Goal: Task Accomplishment & Management: Manage account settings

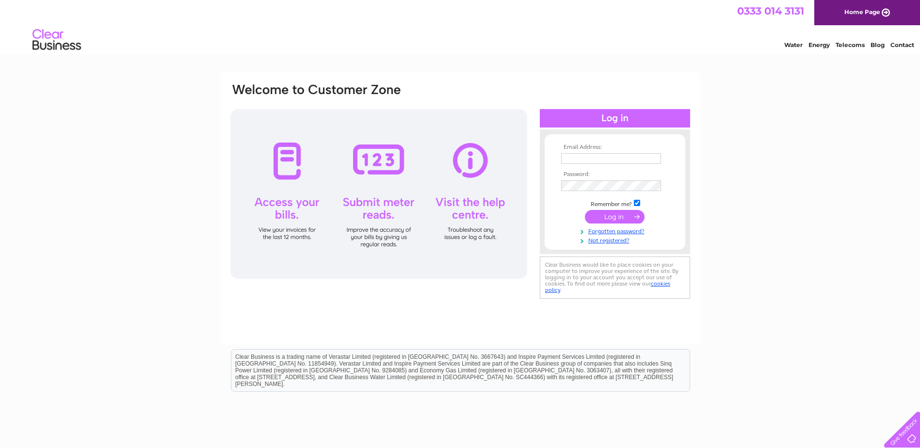
type input "mdick@apcfinancial.co.uk"
click at [606, 220] on input "submit" at bounding box center [615, 217] width 60 height 14
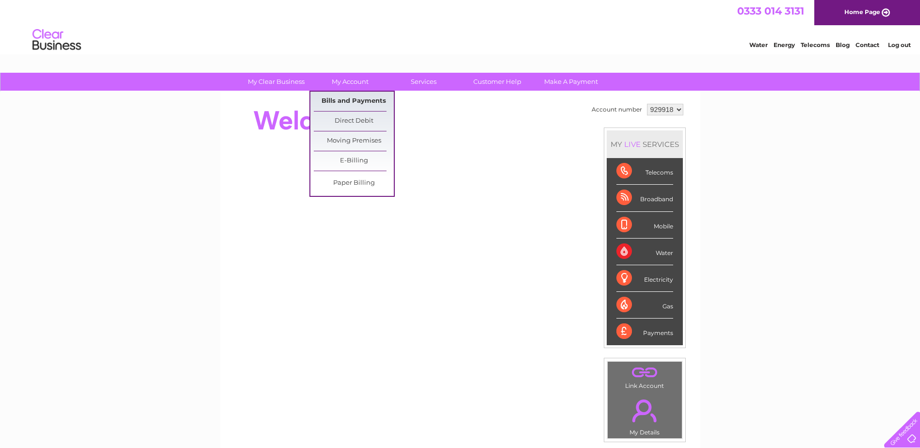
click at [361, 103] on link "Bills and Payments" at bounding box center [354, 101] width 80 height 19
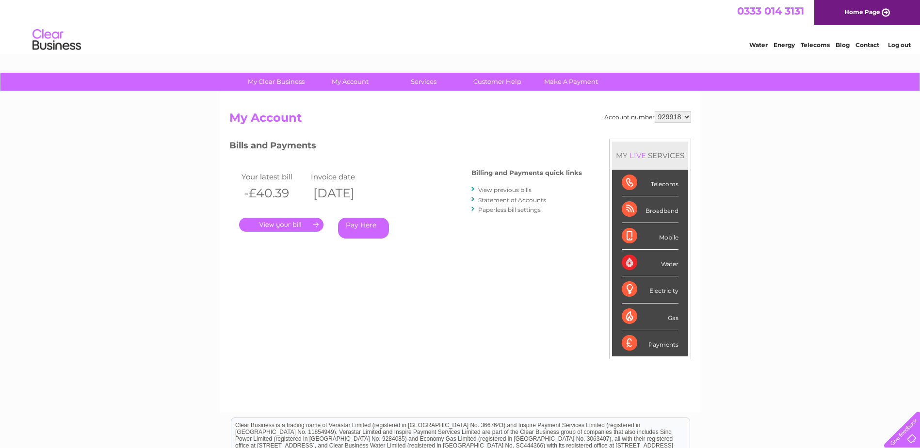
click at [681, 122] on select "929918 983832" at bounding box center [673, 117] width 36 height 12
click at [655, 111] on select "929918 983832" at bounding box center [673, 117] width 36 height 12
click at [672, 136] on div "Account number 929918 983832 My Account MY LIVE SERVICES Telecoms Broadband Mob…" at bounding box center [460, 257] width 462 height 292
click at [671, 118] on select "929918 983832" at bounding box center [673, 117] width 36 height 12
select select "983832"
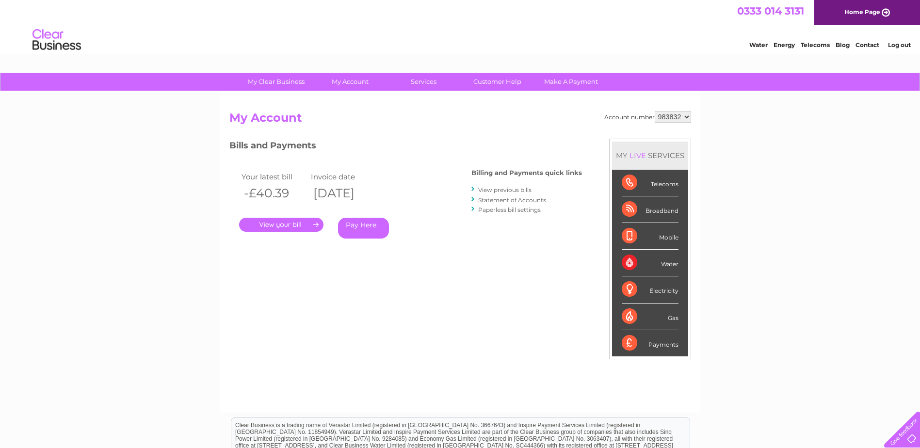
click at [655, 111] on select "929918 983832" at bounding box center [673, 117] width 36 height 12
drag, startPoint x: 297, startPoint y: 226, endPoint x: 312, endPoint y: 223, distance: 14.8
click at [297, 226] on link "." at bounding box center [281, 225] width 84 height 14
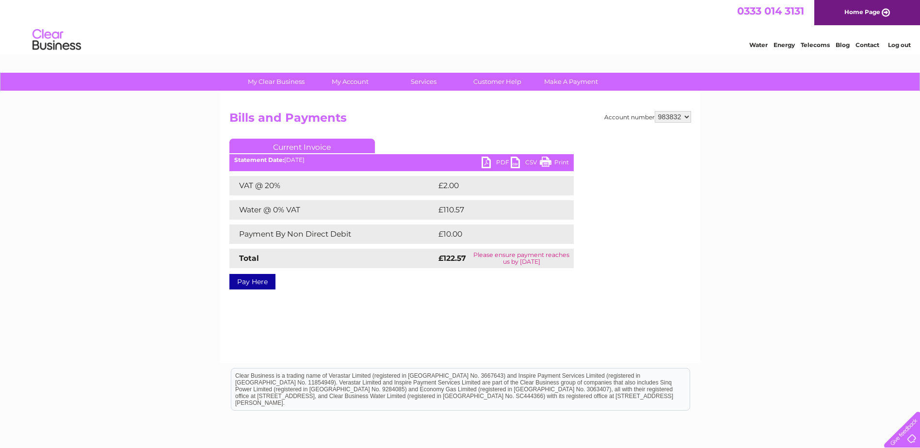
click at [497, 160] on link "PDF" at bounding box center [496, 164] width 29 height 14
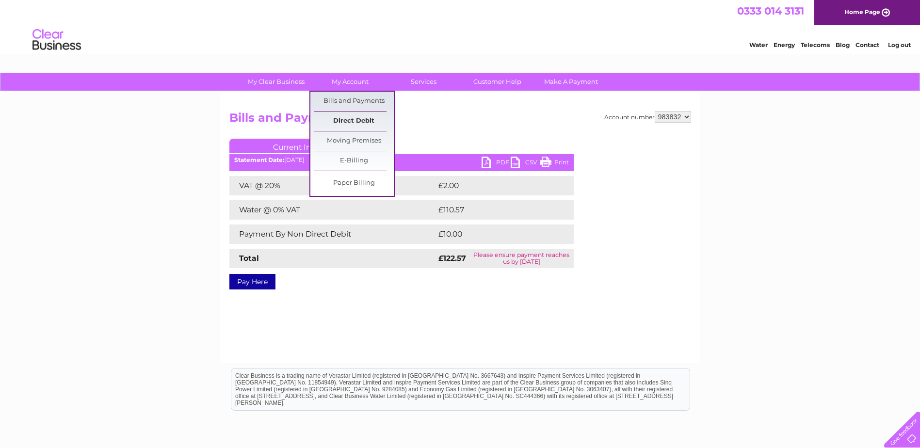
click at [352, 119] on link "Direct Debit" at bounding box center [354, 121] width 80 height 19
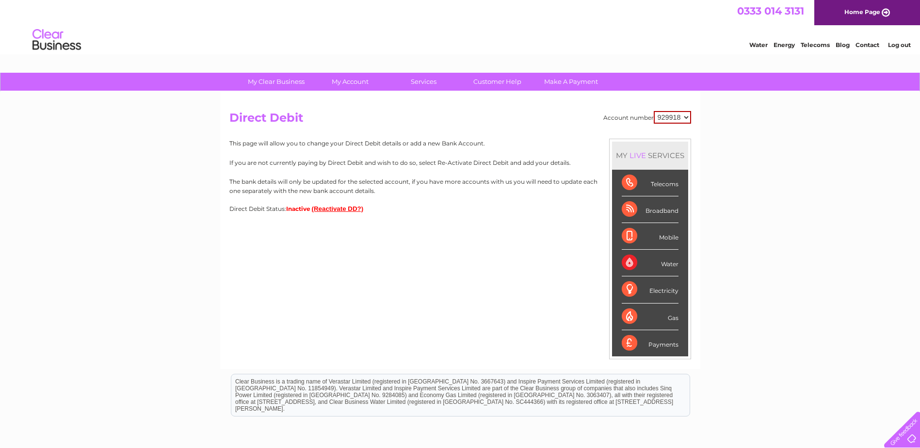
click at [681, 117] on select "929918 983832" at bounding box center [672, 117] width 37 height 13
select select "983832"
click at [654, 111] on select "929918 983832" at bounding box center [672, 117] width 37 height 13
click at [332, 212] on button "(Reactivate DD?)" at bounding box center [338, 208] width 52 height 7
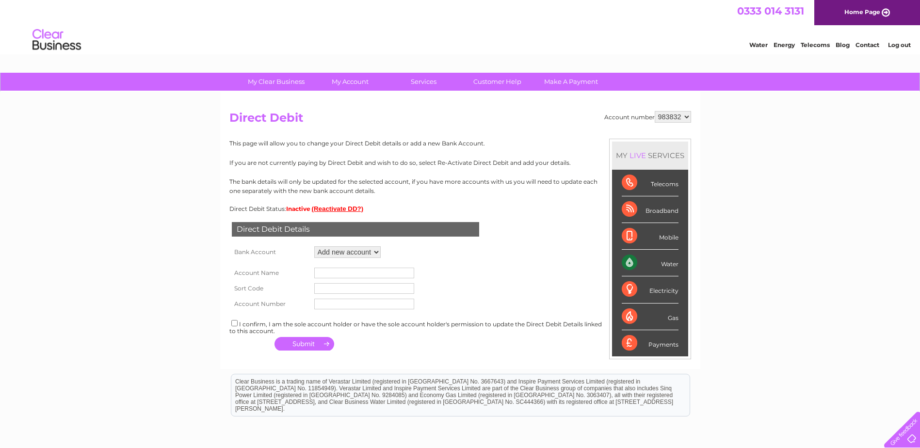
click at [386, 247] on td "Loading..." at bounding box center [385, 252] width 5 height 16
click at [369, 249] on select "Add new account ****4344" at bounding box center [347, 252] width 66 height 12
click at [352, 251] on select "Add new account ****4344" at bounding box center [347, 252] width 66 height 12
click at [343, 270] on input "text" at bounding box center [364, 273] width 100 height 11
type input "One Four Nine Wealth Ltd"
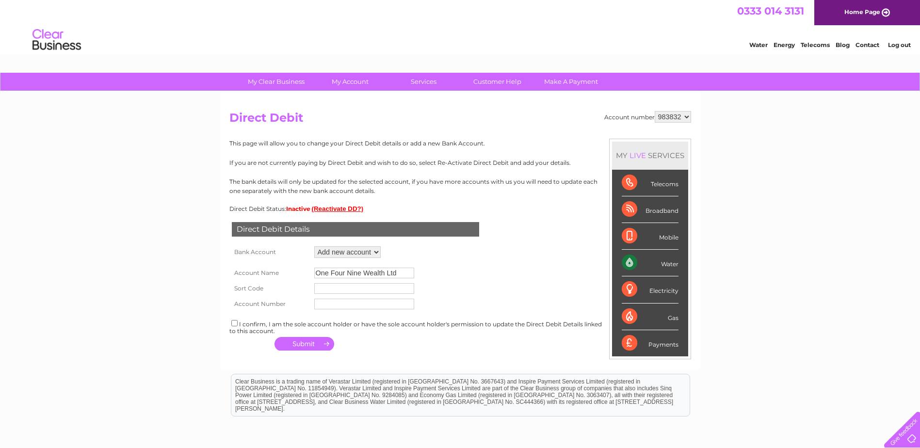
type input "20-11-99"
type input "00234257"
click at [236, 325] on input "checkbox" at bounding box center [234, 323] width 6 height 6
checkbox input "true"
click at [293, 352] on td at bounding box center [304, 344] width 65 height 19
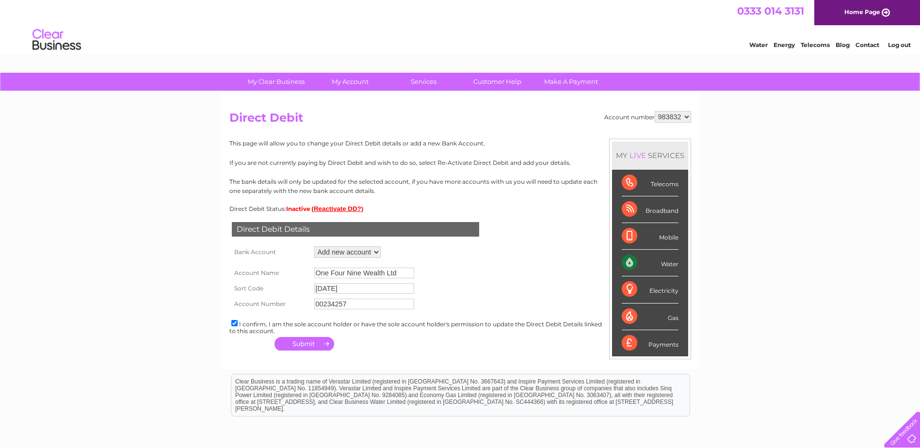
click at [294, 346] on button "button" at bounding box center [305, 344] width 60 height 14
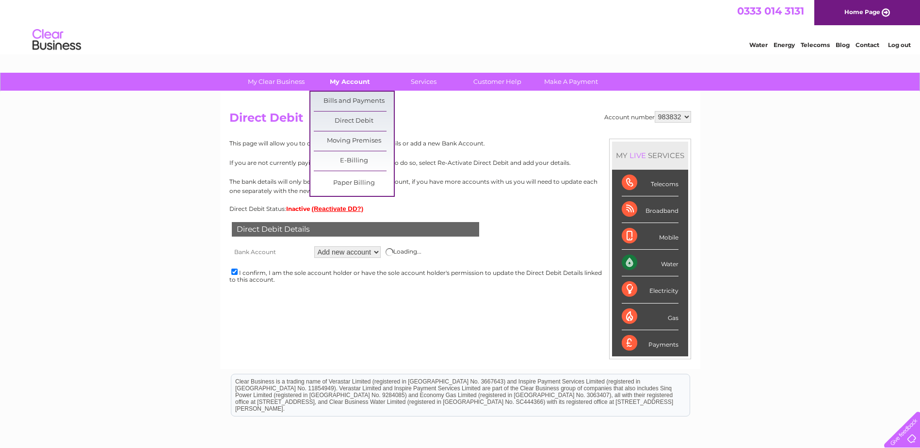
click at [353, 82] on link "My Account" at bounding box center [350, 82] width 80 height 18
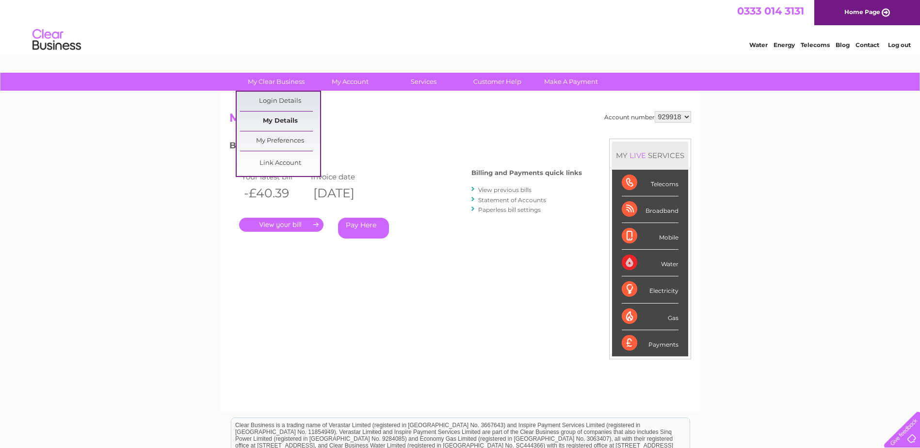
click at [284, 121] on link "My Details" at bounding box center [280, 121] width 80 height 19
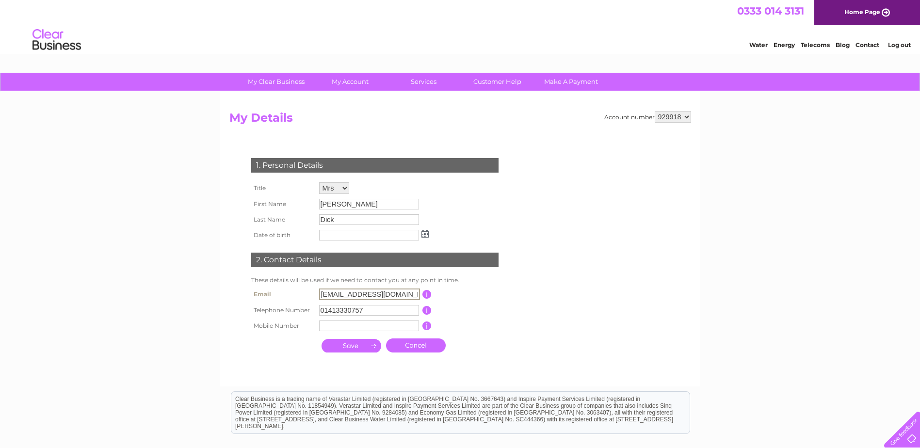
drag, startPoint x: 407, startPoint y: 294, endPoint x: 307, endPoint y: 295, distance: 100.4
click at [307, 295] on tr "Email mdick@apcfinancial.co.uk This should be a valid email address" at bounding box center [379, 294] width 261 height 16
click at [507, 190] on div "1. Personal Details Title Mr Mrs Ms Miss Dr Rev Prof Other First Name Mary Last…" at bounding box center [376, 252] width 295 height 209
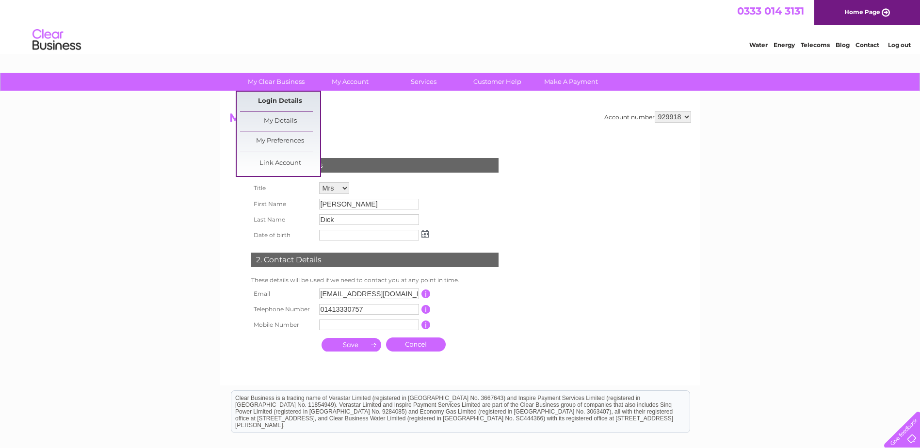
click at [289, 103] on link "Login Details" at bounding box center [280, 101] width 80 height 19
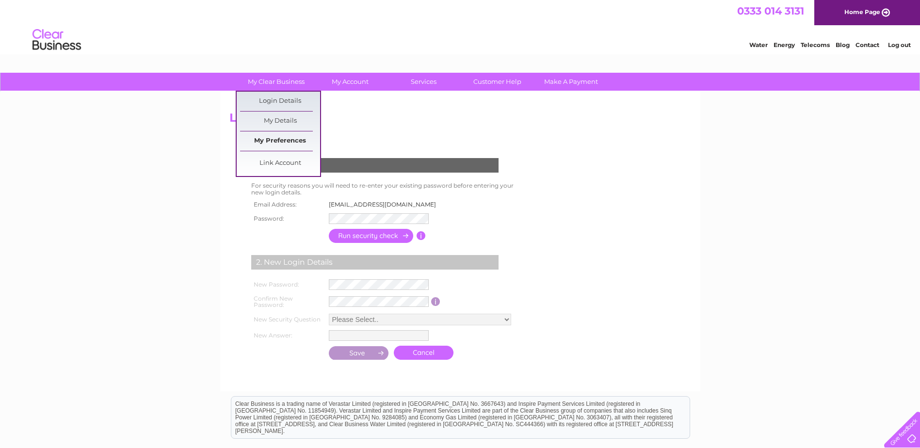
click at [291, 139] on link "My Preferences" at bounding box center [280, 140] width 80 height 19
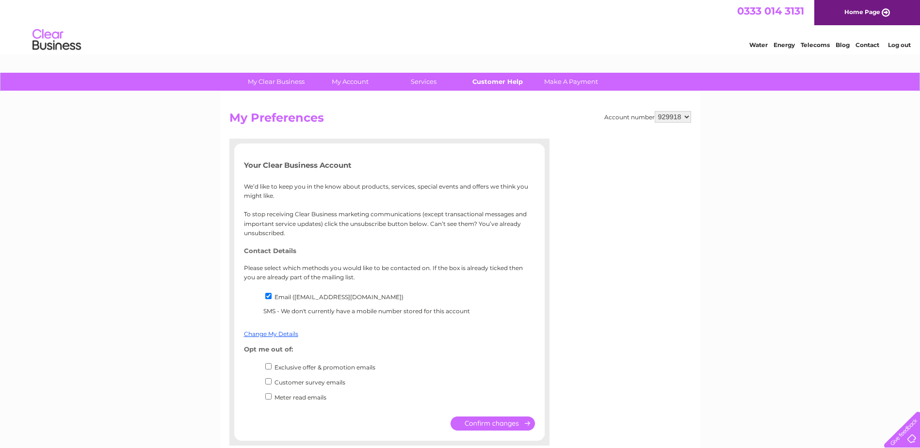
click at [480, 83] on link "Customer Help" at bounding box center [498, 82] width 80 height 18
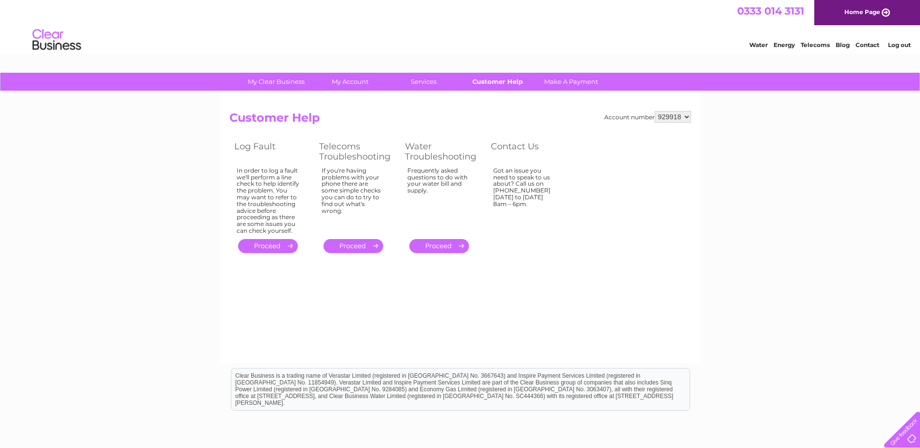
click at [490, 82] on link "Customer Help" at bounding box center [498, 82] width 80 height 18
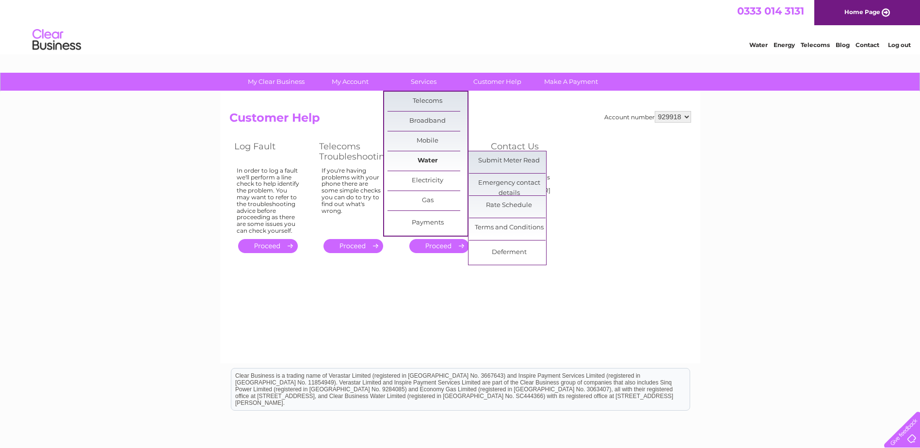
click at [428, 160] on link "Water" at bounding box center [428, 160] width 80 height 19
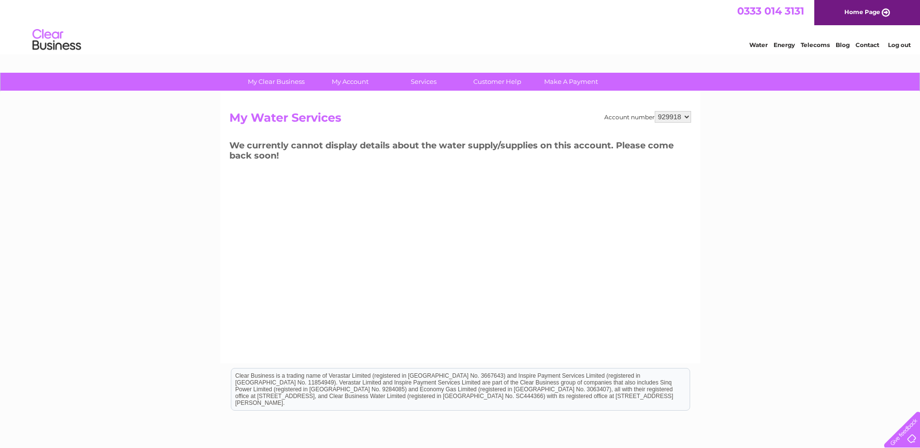
click at [679, 123] on h2 "My Water Services" at bounding box center [460, 120] width 462 height 18
drag, startPoint x: 679, startPoint y: 117, endPoint x: 675, endPoint y: 124, distance: 7.6
click at [679, 117] on select "929918 983832" at bounding box center [673, 117] width 36 height 12
select select "983832"
click at [655, 111] on select "929918 983832" at bounding box center [673, 117] width 36 height 12
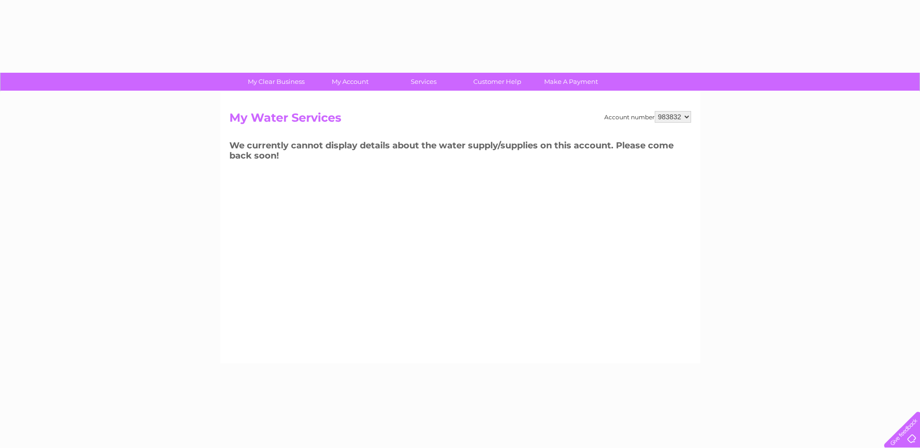
select select "983832"
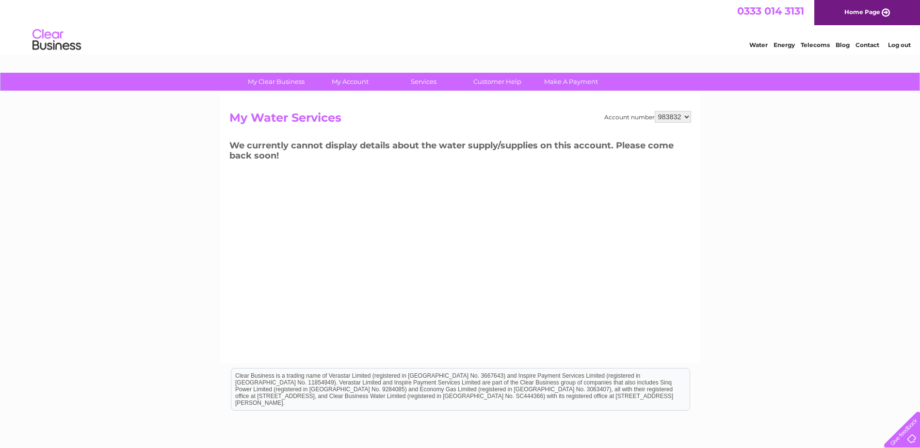
click at [680, 118] on select "929918 983832" at bounding box center [673, 117] width 36 height 12
drag, startPoint x: 422, startPoint y: 161, endPoint x: 427, endPoint y: 157, distance: 7.0
click at [423, 161] on h3 "We currently cannot display details about the water supply/supplies on this acc…" at bounding box center [460, 152] width 462 height 27
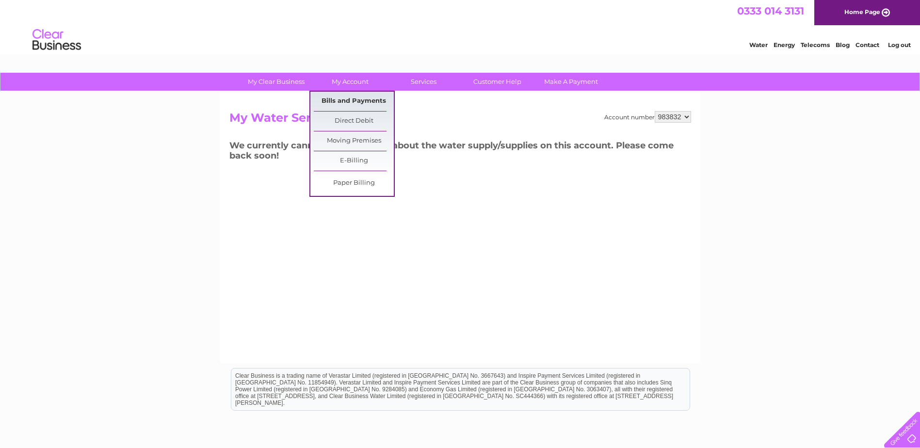
click at [353, 101] on link "Bills and Payments" at bounding box center [354, 101] width 80 height 19
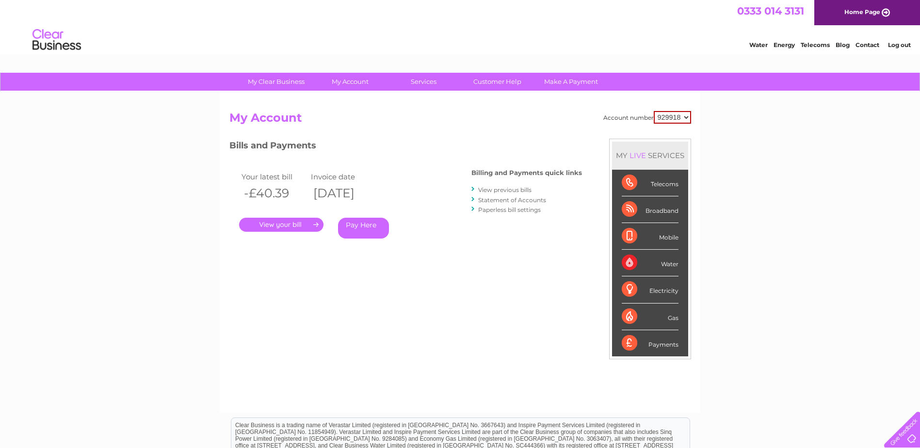
click at [673, 119] on select "929918 983832" at bounding box center [672, 117] width 37 height 13
select select "983832"
click at [654, 111] on select "929918 983832" at bounding box center [672, 117] width 37 height 13
drag, startPoint x: 24, startPoint y: 183, endPoint x: -5, endPoint y: 182, distance: 29.1
click at [0, 182] on html "My Clear Business Login Details My Details My Preferences Link Account My Accou…" at bounding box center [460, 293] width 920 height 586
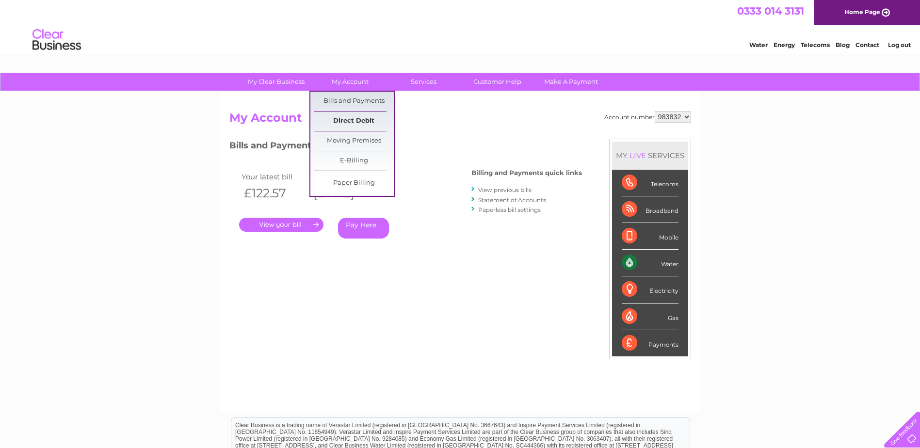
drag, startPoint x: 356, startPoint y: 121, endPoint x: 340, endPoint y: 124, distance: 16.3
click at [356, 121] on link "Direct Debit" at bounding box center [354, 121] width 80 height 19
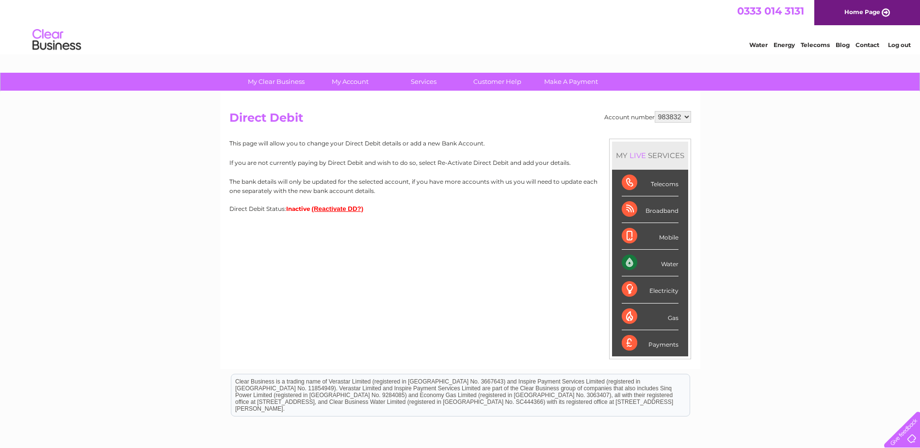
click at [352, 207] on button "(Reactivate DD?)" at bounding box center [338, 208] width 52 height 7
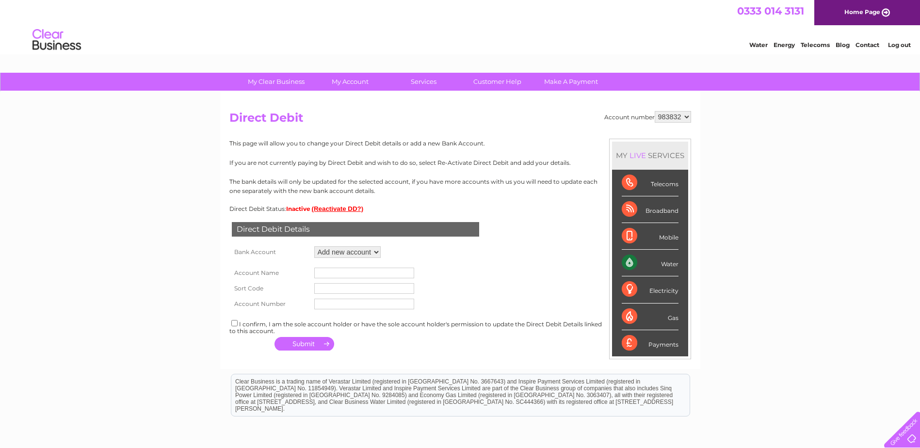
click at [353, 249] on select "Add new account ****4344" at bounding box center [347, 252] width 66 height 12
click at [314, 246] on select "Add new account ****4344" at bounding box center [347, 252] width 66 height 12
click at [343, 274] on input "text" at bounding box center [364, 273] width 100 height 11
type input "One Four Nine Wealth Ltd"
type input "[DATE]"
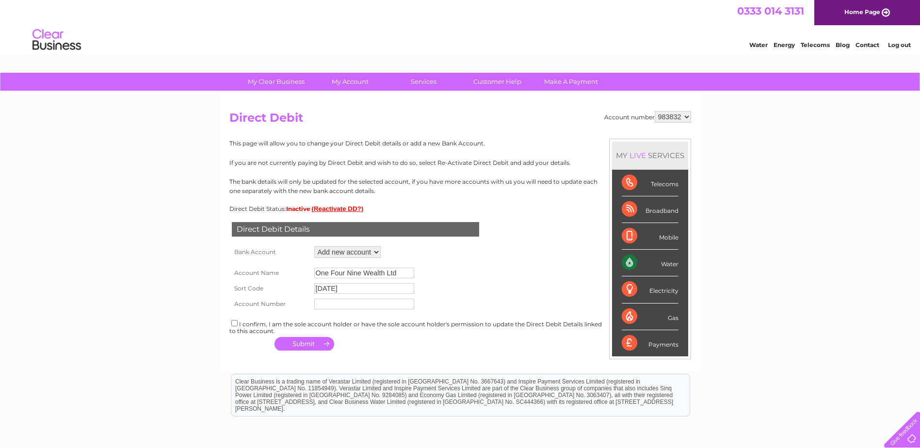
type input "00234257"
click at [405, 274] on input "One Four Nine Wealth Ltd" at bounding box center [364, 273] width 100 height 11
type input "One Four Nine Wealth Ltd"
click at [383, 296] on td "[DATE]" at bounding box center [364, 289] width 105 height 16
click at [386, 290] on input "[DATE]" at bounding box center [364, 288] width 100 height 11
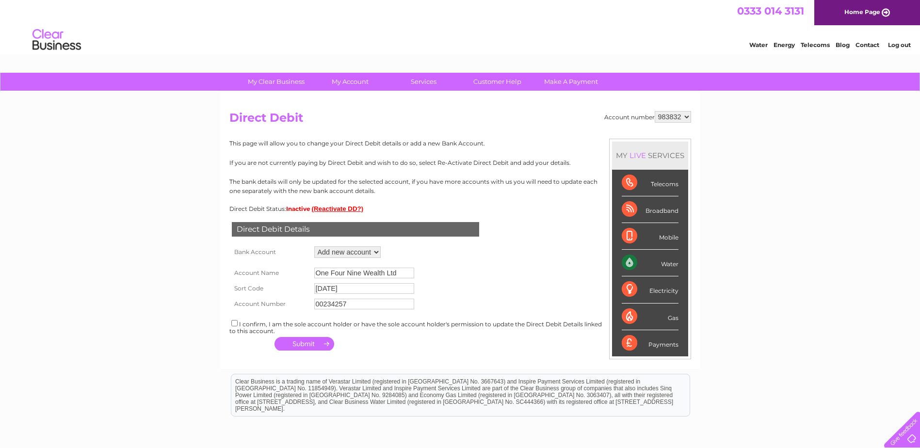
type input "[DATE]"
click at [384, 310] on input "00234257" at bounding box center [364, 304] width 100 height 11
type input "00234257"
drag, startPoint x: 366, startPoint y: 287, endPoint x: 235, endPoint y: 292, distance: 131.6
click at [235, 292] on tr "Sort Code [DATE]" at bounding box center [325, 289] width 192 height 16
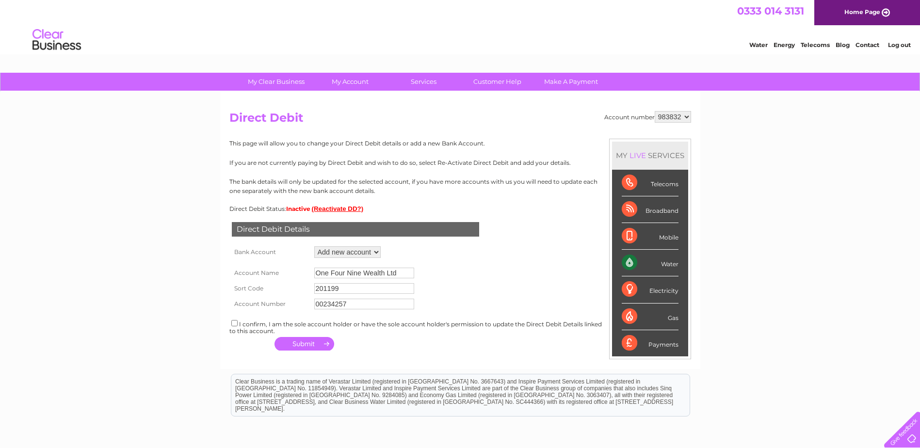
type input "201199"
click at [372, 309] on input "00234257" at bounding box center [364, 304] width 100 height 11
click at [240, 321] on div "I confirm, I am the sole account holder or have the sole account holder's permi…" at bounding box center [460, 327] width 462 height 16
click at [236, 323] on input "checkbox" at bounding box center [234, 323] width 6 height 6
checkbox input "true"
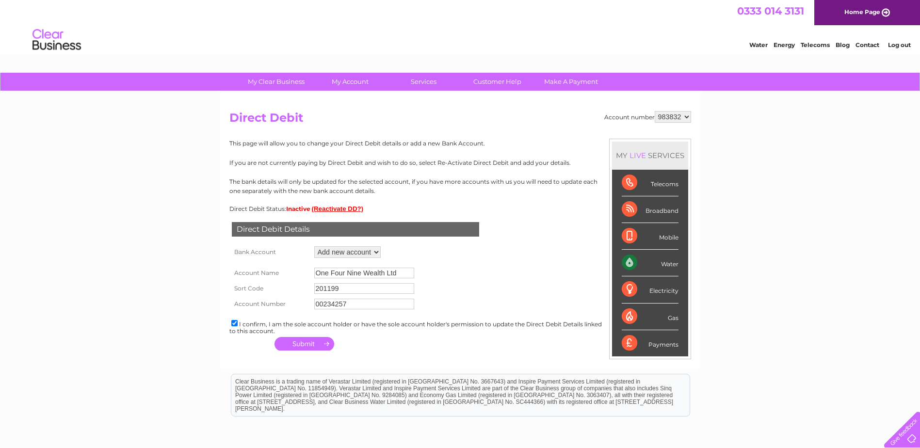
click at [299, 348] on button "button" at bounding box center [305, 344] width 60 height 14
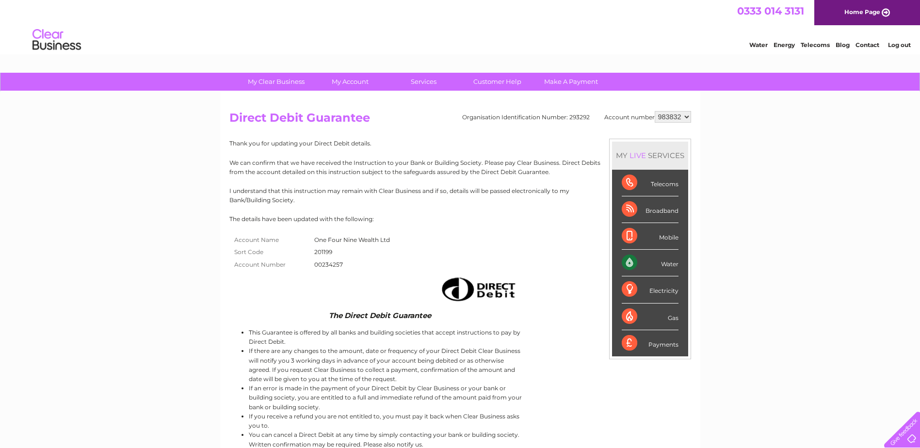
click at [669, 116] on select "929918 983832" at bounding box center [673, 117] width 36 height 12
click at [764, 113] on div "My Clear Business Login Details My Details My Preferences Link Account My Accou…" at bounding box center [460, 354] width 920 height 562
click at [904, 46] on link "Log out" at bounding box center [899, 44] width 23 height 7
